Goal: Information Seeking & Learning: Learn about a topic

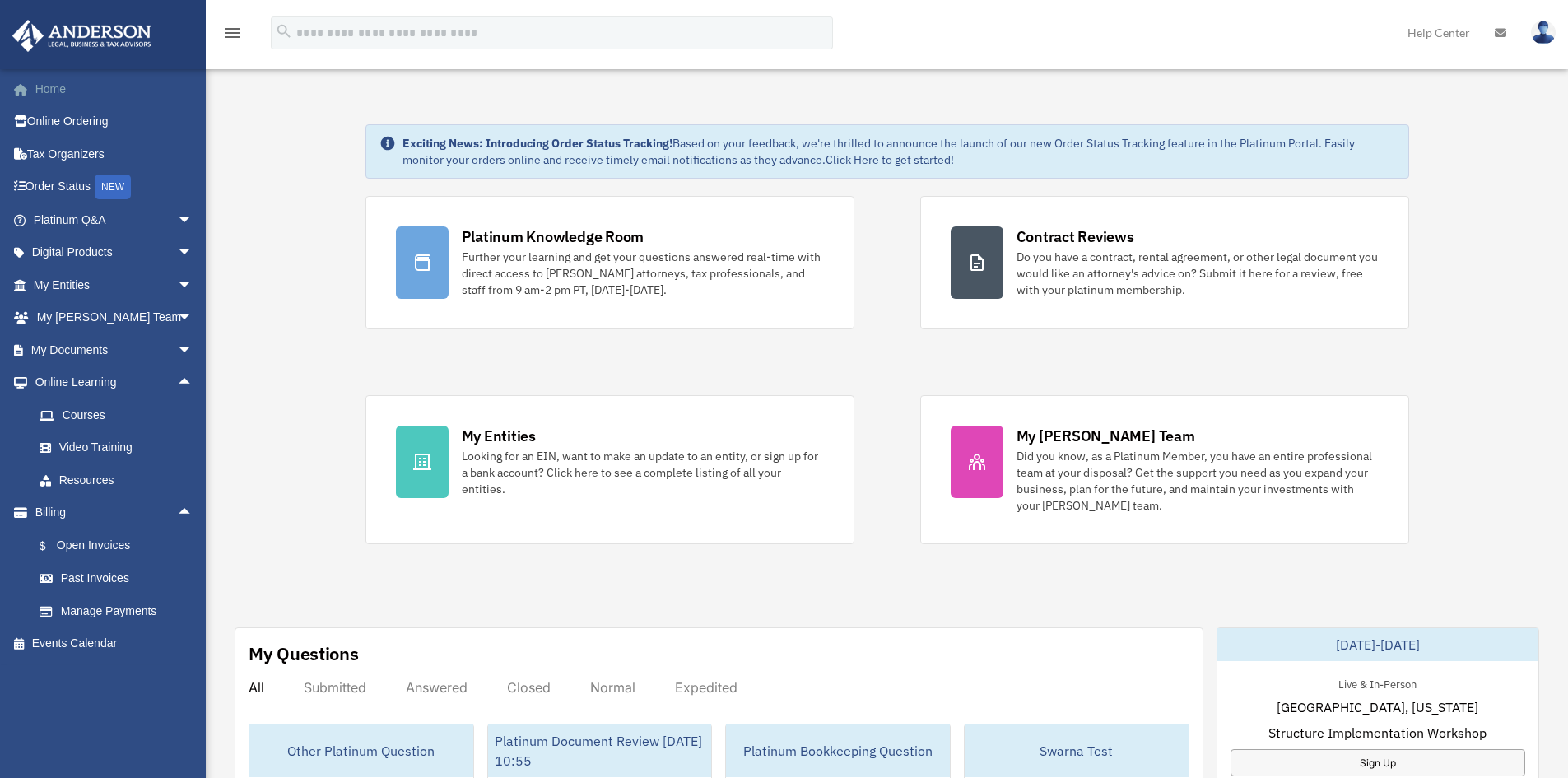
click at [59, 90] on link "Home" at bounding box center [115, 89] width 207 height 33
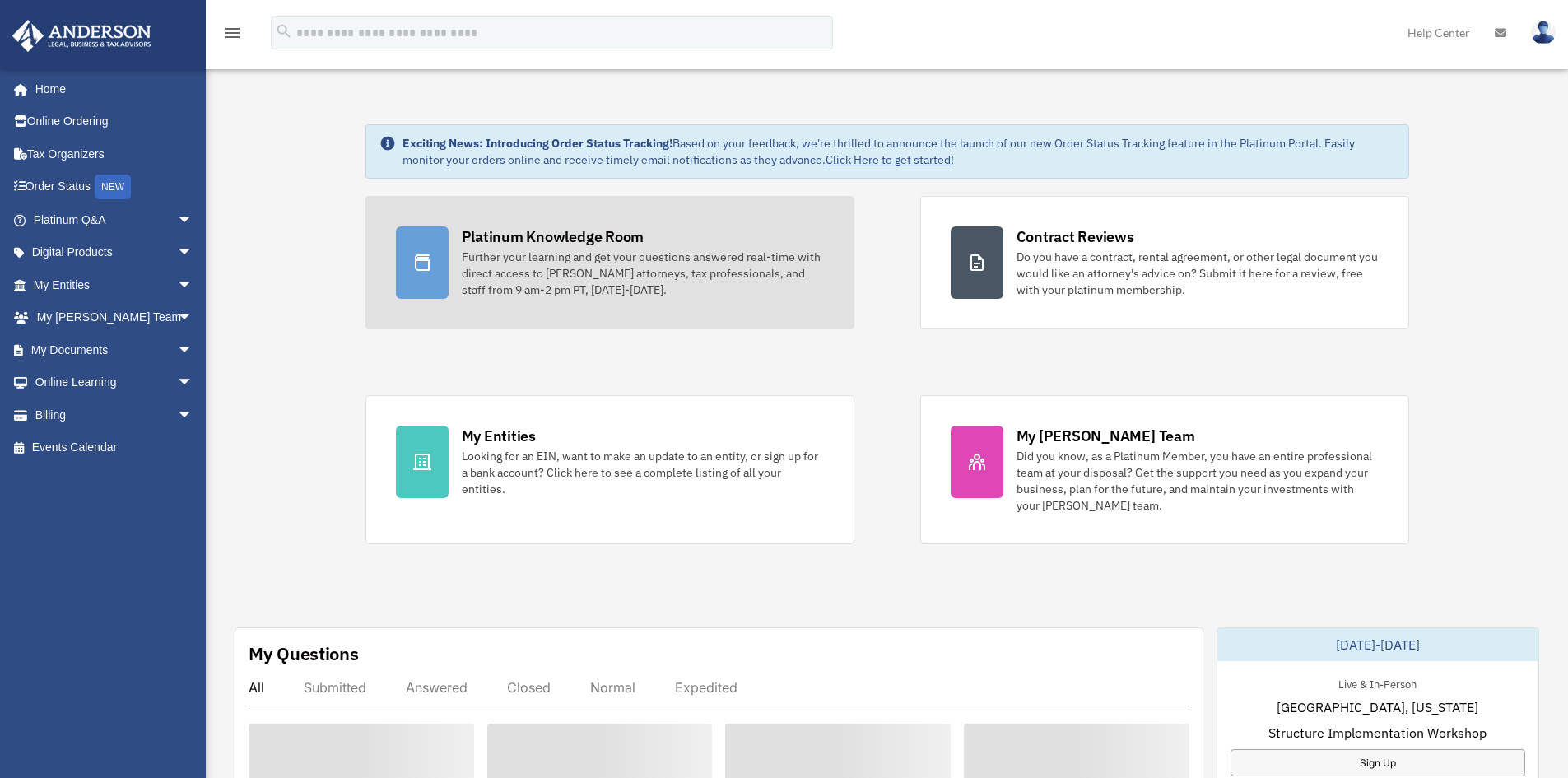
click at [598, 259] on div "Further your learning and get your questions answered real-time with direct acc…" at bounding box center [642, 273] width 362 height 50
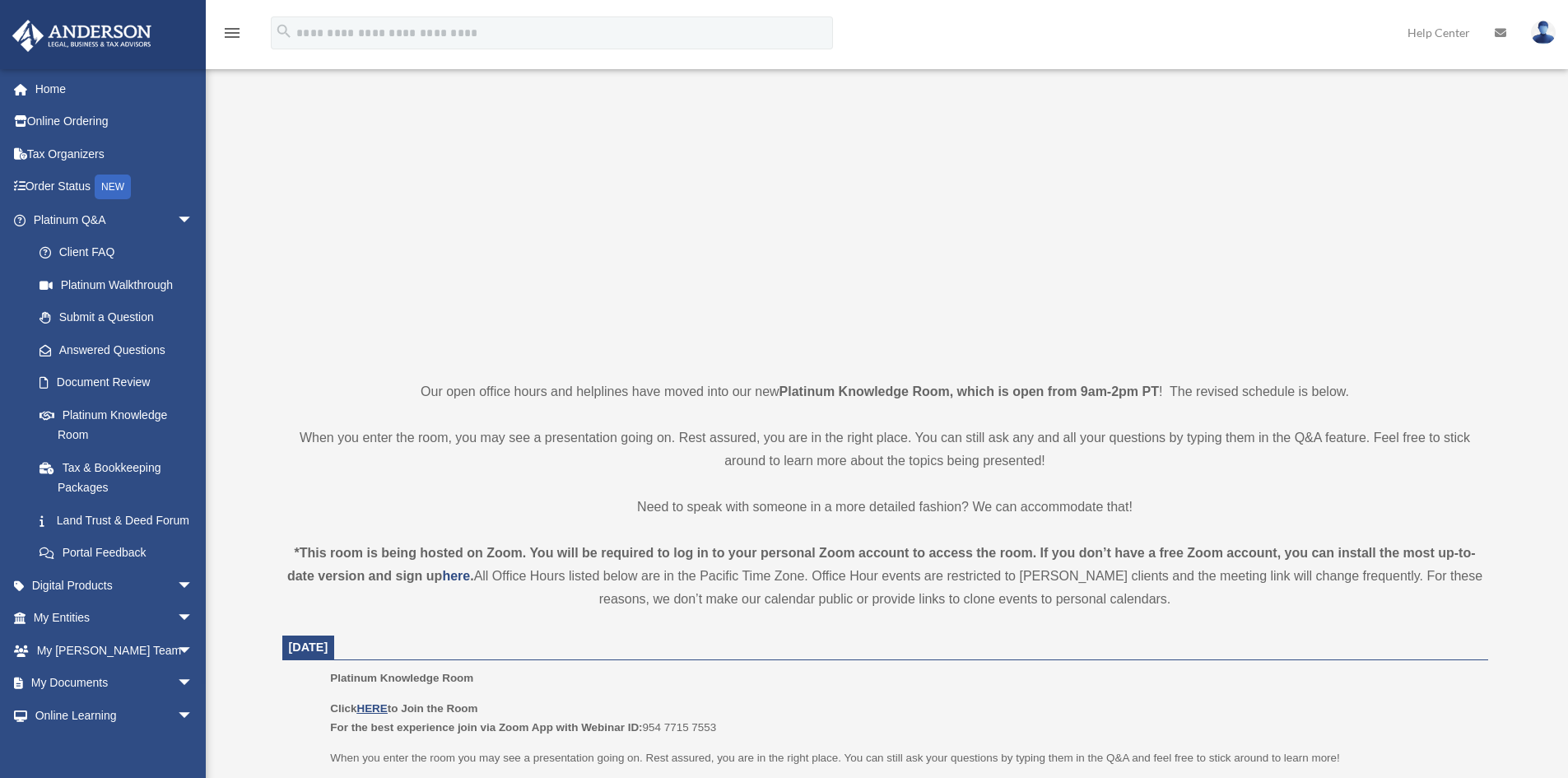
scroll to position [329, 0]
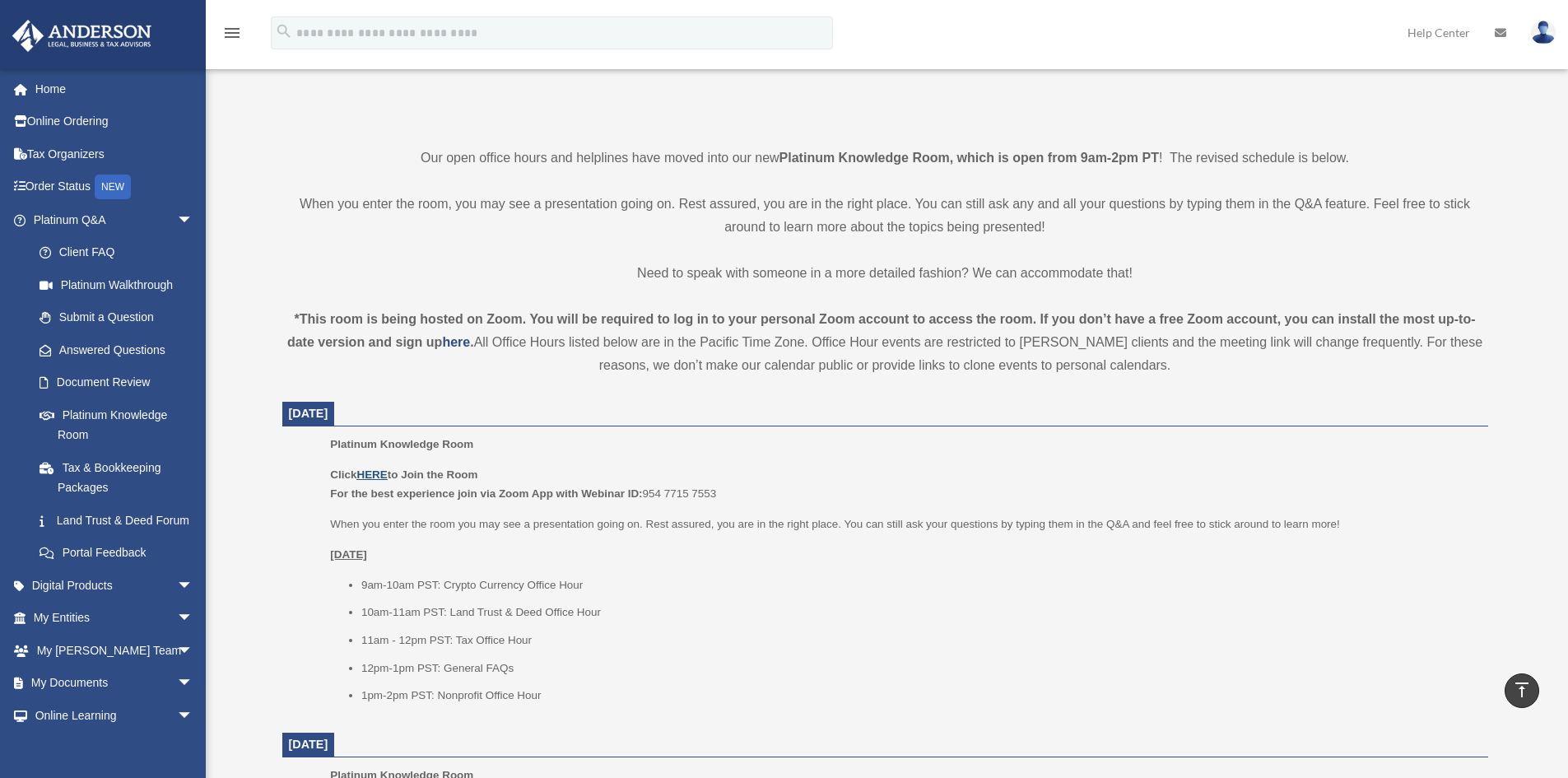
click at [379, 476] on u "HERE" at bounding box center [372, 474] width 31 height 13
click at [177, 635] on span "arrow_drop_down" at bounding box center [193, 618] width 33 height 33
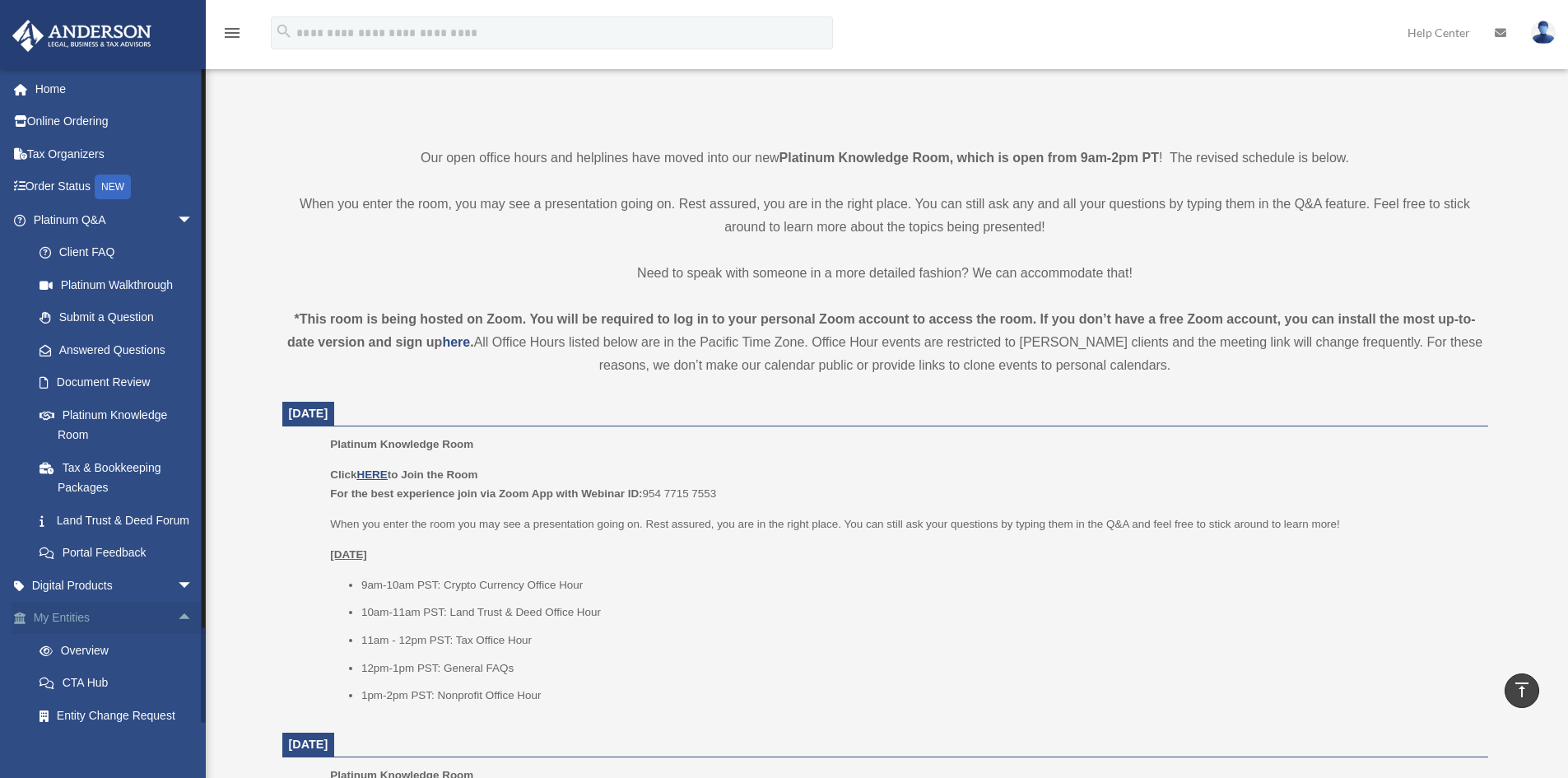
click at [177, 635] on span "arrow_drop_up" at bounding box center [193, 618] width 33 height 33
click at [177, 598] on span "arrow_drop_down" at bounding box center [193, 586] width 33 height 33
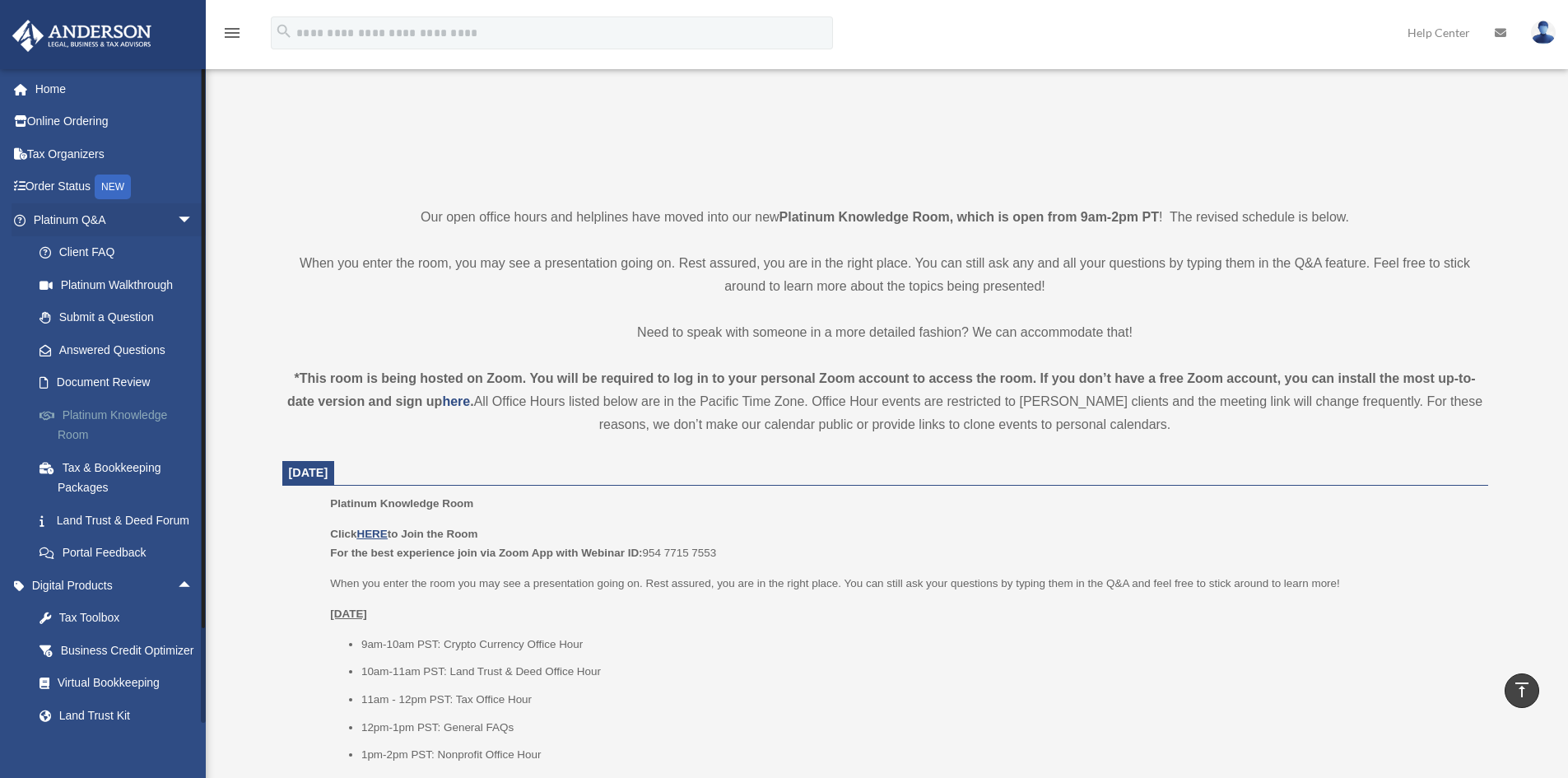
scroll to position [247, 0]
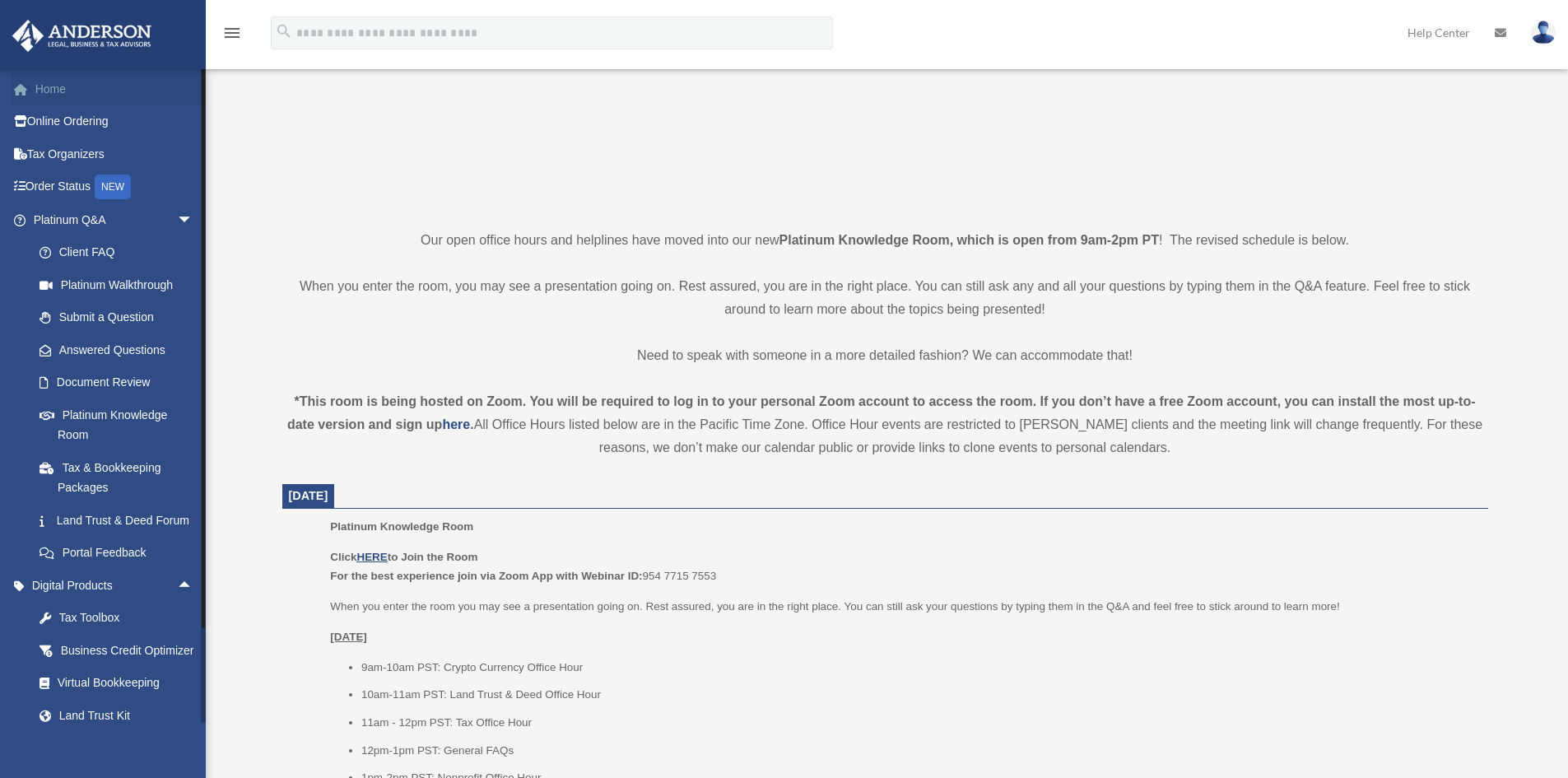
click at [57, 89] on link "Home" at bounding box center [115, 89] width 207 height 33
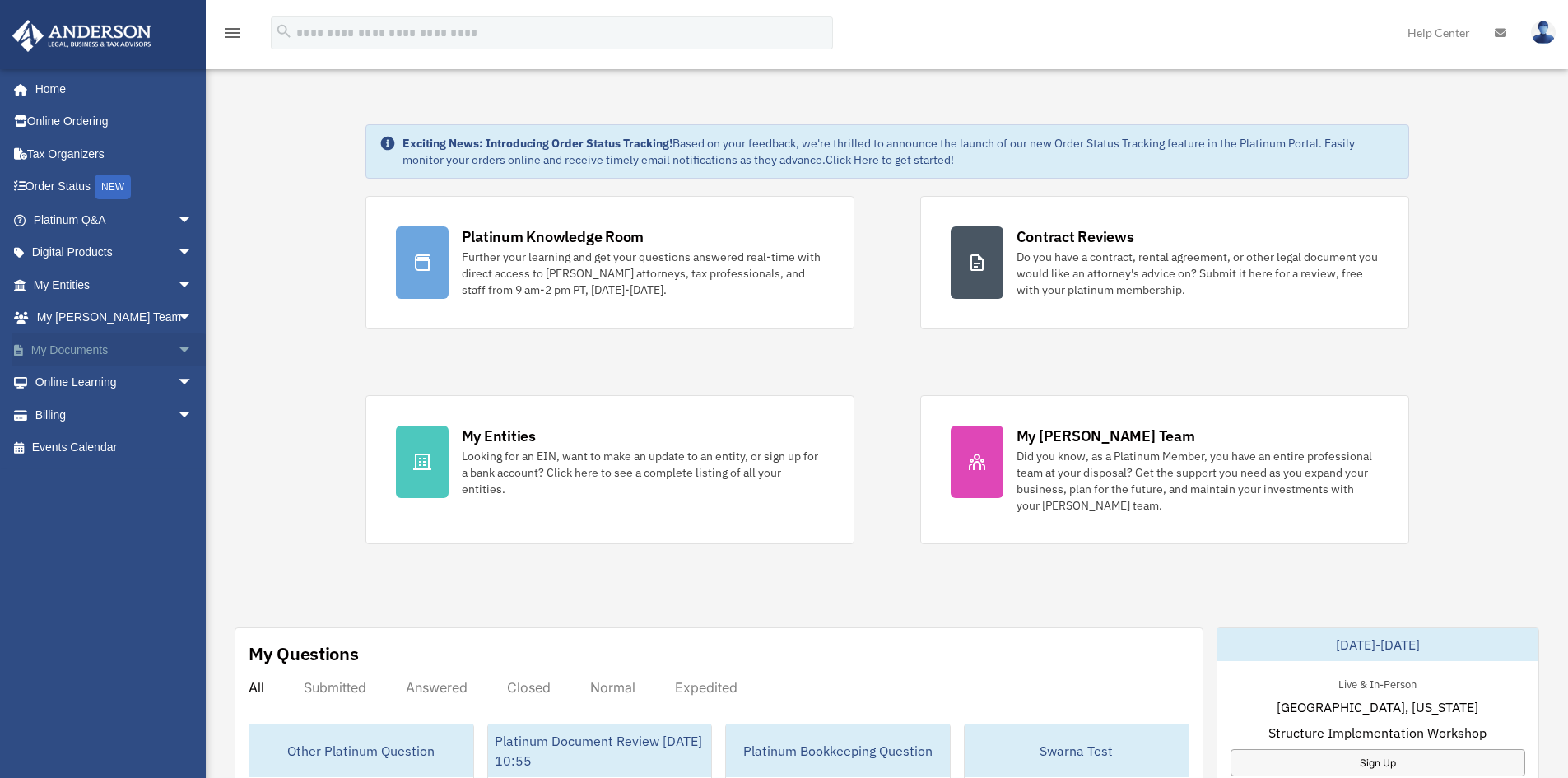
click at [177, 346] on span "arrow_drop_down" at bounding box center [193, 350] width 33 height 33
